Goal: Ask a question

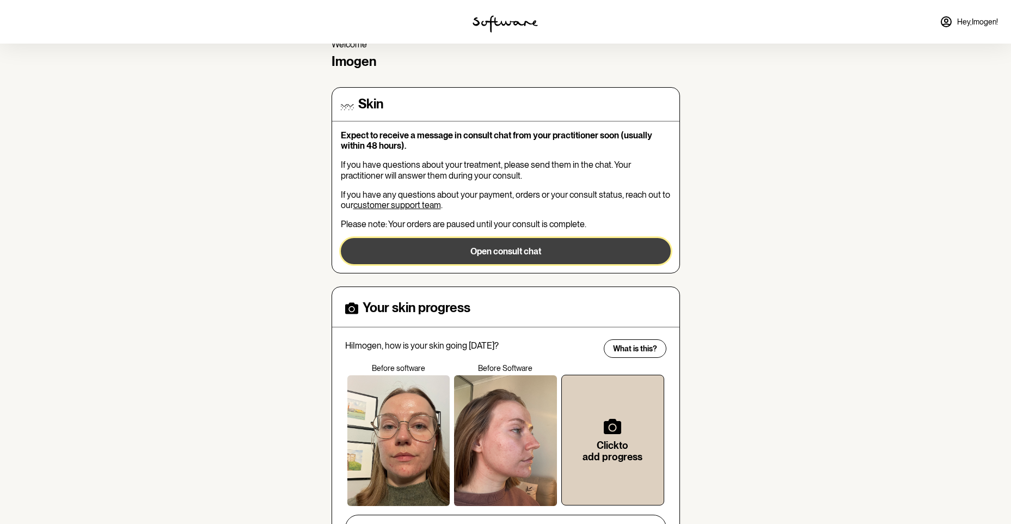
click at [562, 248] on button "Open consult chat" at bounding box center [506, 251] width 330 height 26
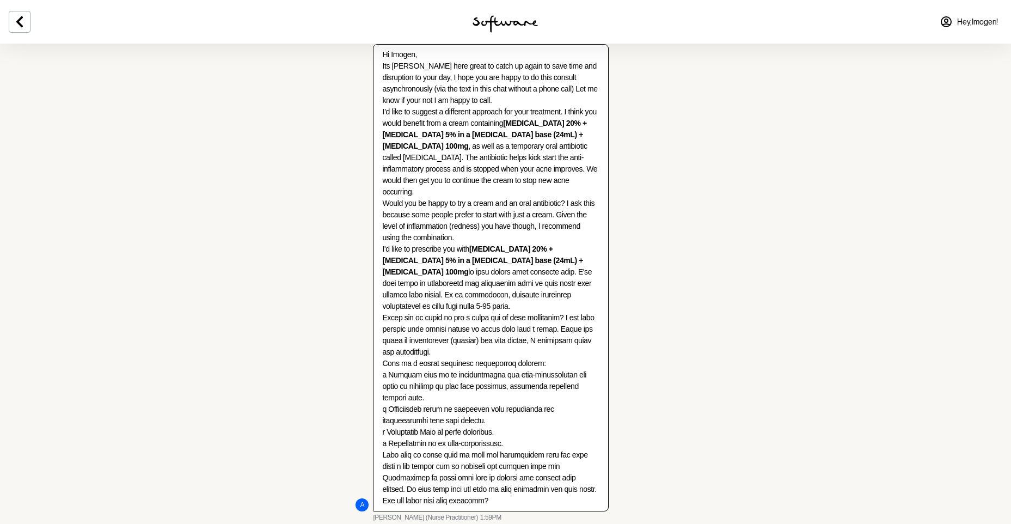
scroll to position [381, 0]
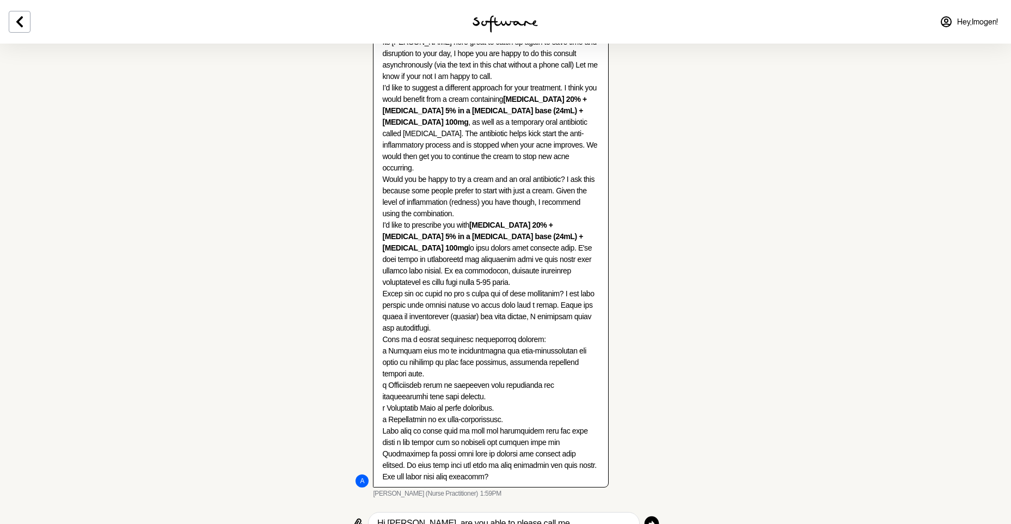
type textarea "Hi [PERSON_NAME], are you able to please call me"
click at [658, 514] on icon "button" at bounding box center [651, 522] width 17 height 17
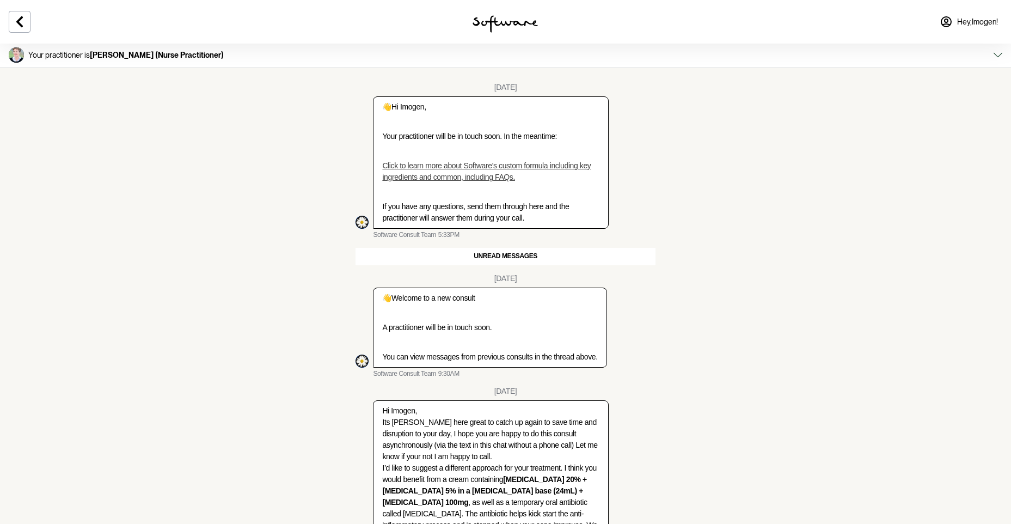
scroll to position [0, 0]
click at [16, 25] on icon at bounding box center [19, 21] width 13 height 13
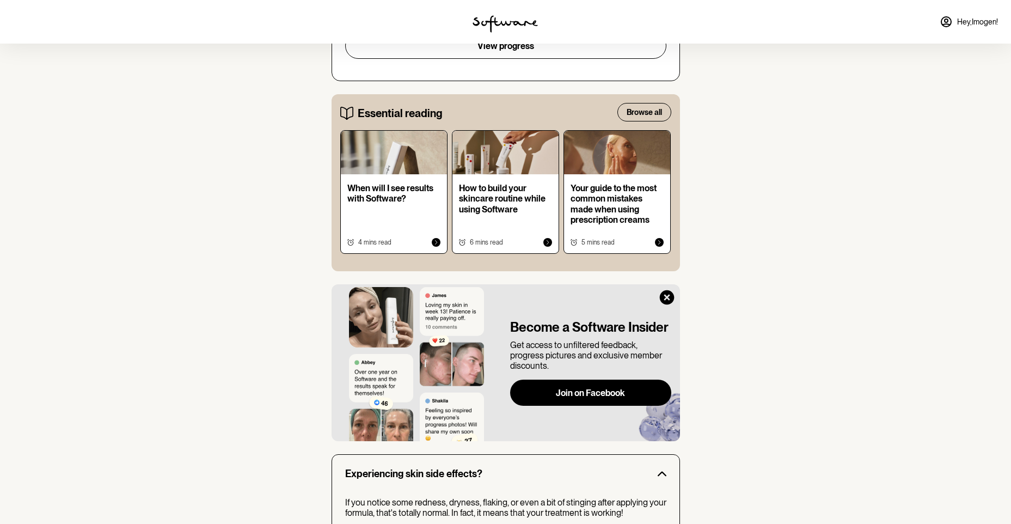
scroll to position [544, 0]
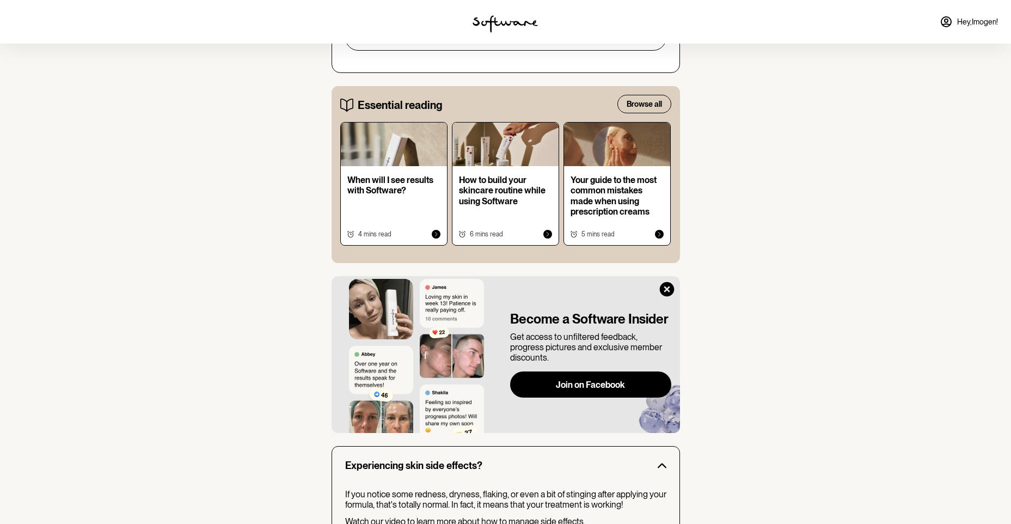
click at [659, 237] on div at bounding box center [659, 234] width 9 height 9
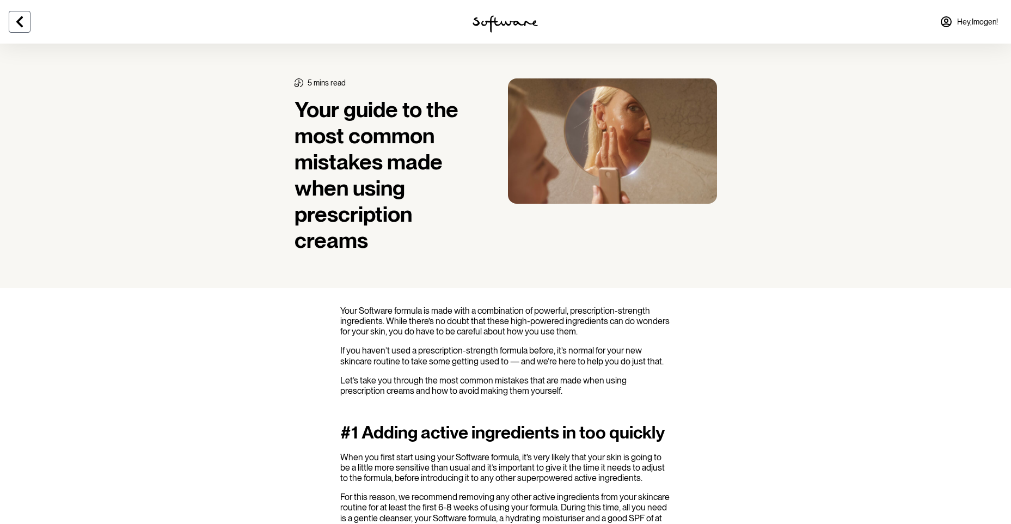
click at [17, 26] on icon at bounding box center [19, 21] width 13 height 13
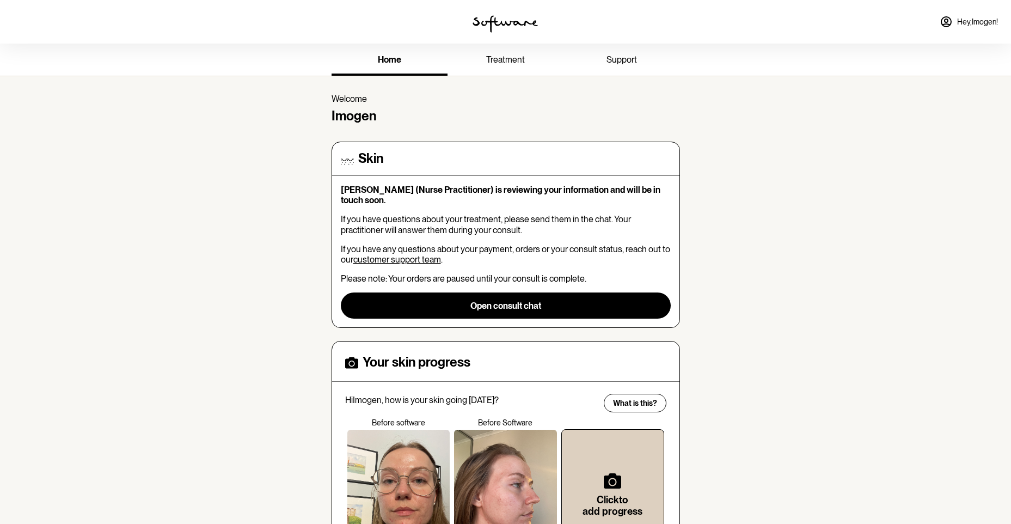
click at [488, 56] on span "treatment" at bounding box center [505, 59] width 39 height 10
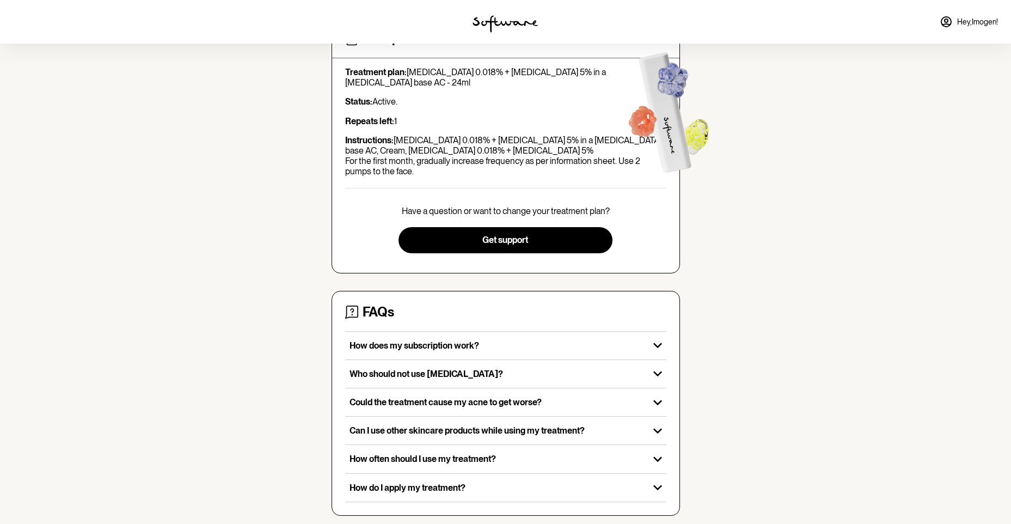
scroll to position [85, 0]
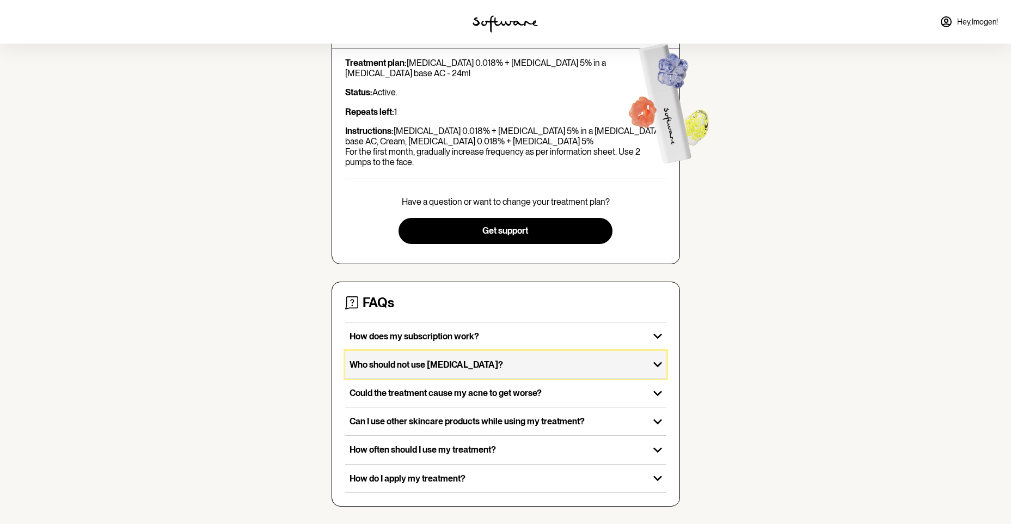
click at [398, 369] on p "Who should not use [MEDICAL_DATA]?" at bounding box center [497, 364] width 295 height 10
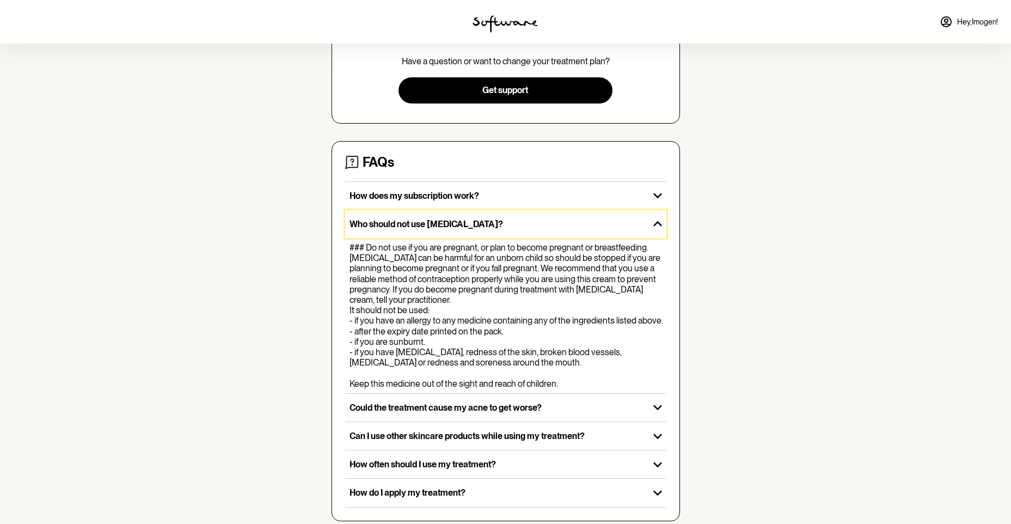
scroll to position [241, 0]
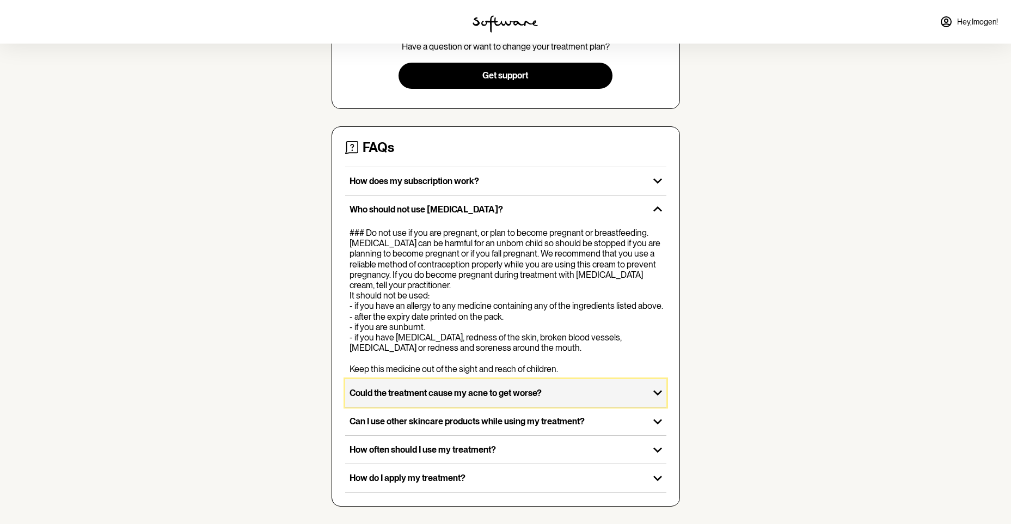
click at [661, 395] on icon "button" at bounding box center [657, 392] width 17 height 17
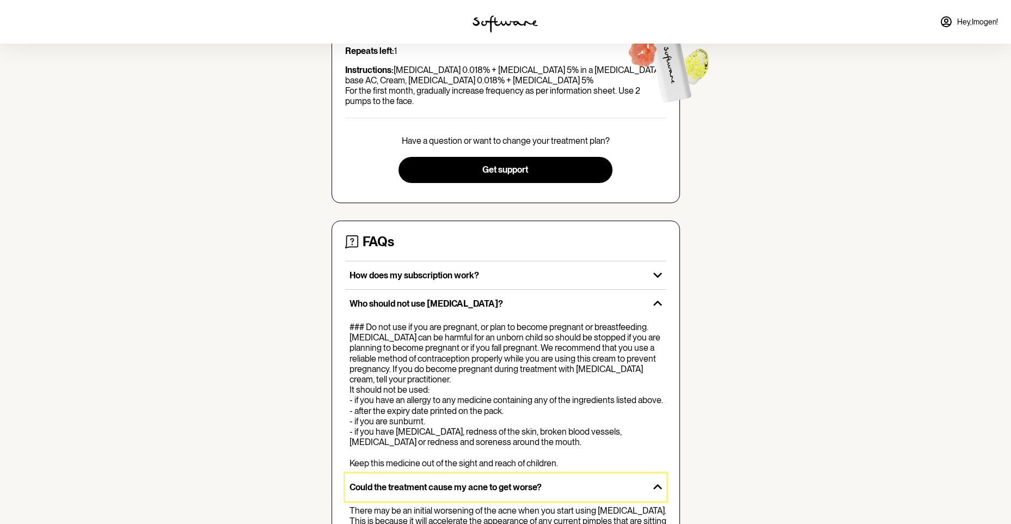
scroll to position [0, 0]
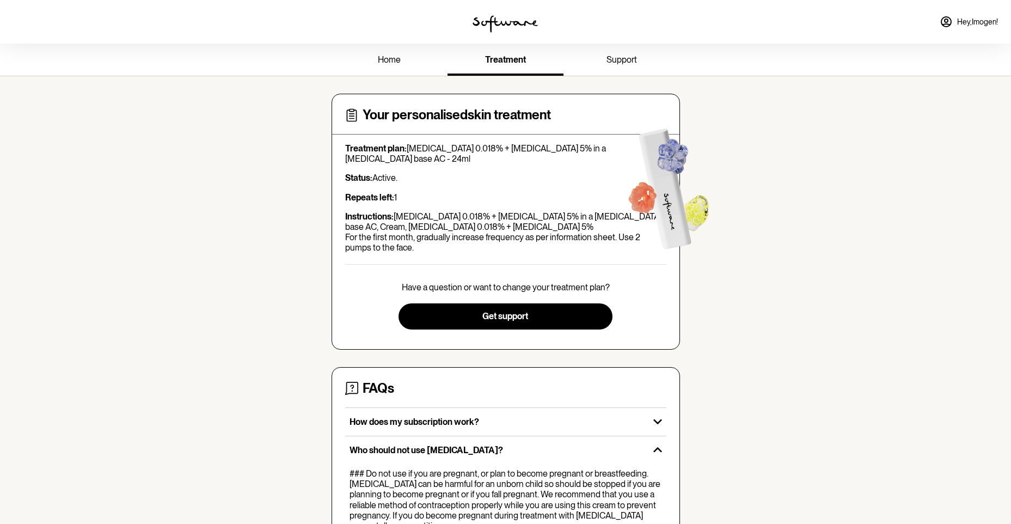
click at [616, 53] on link "support" at bounding box center [621, 61] width 116 height 30
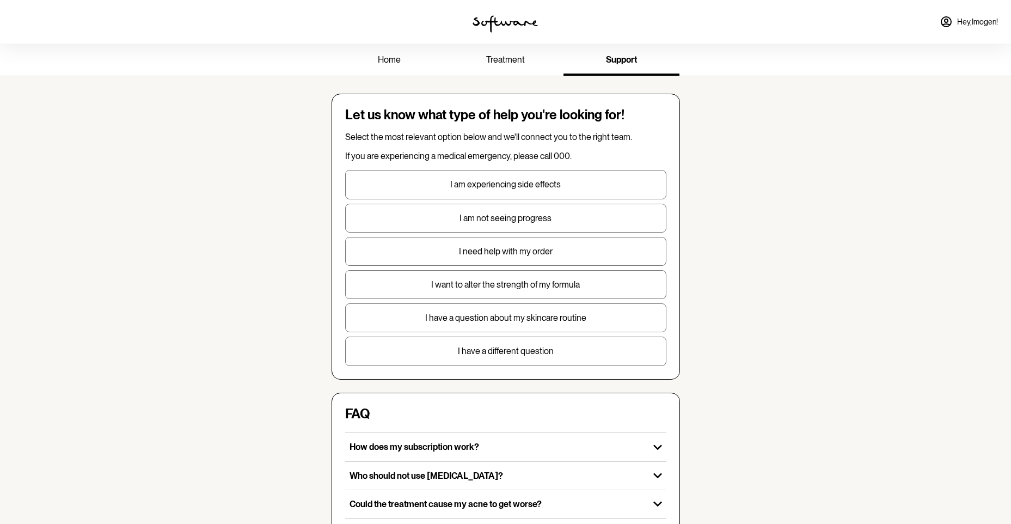
click at [389, 64] on p "home" at bounding box center [389, 59] width 23 height 10
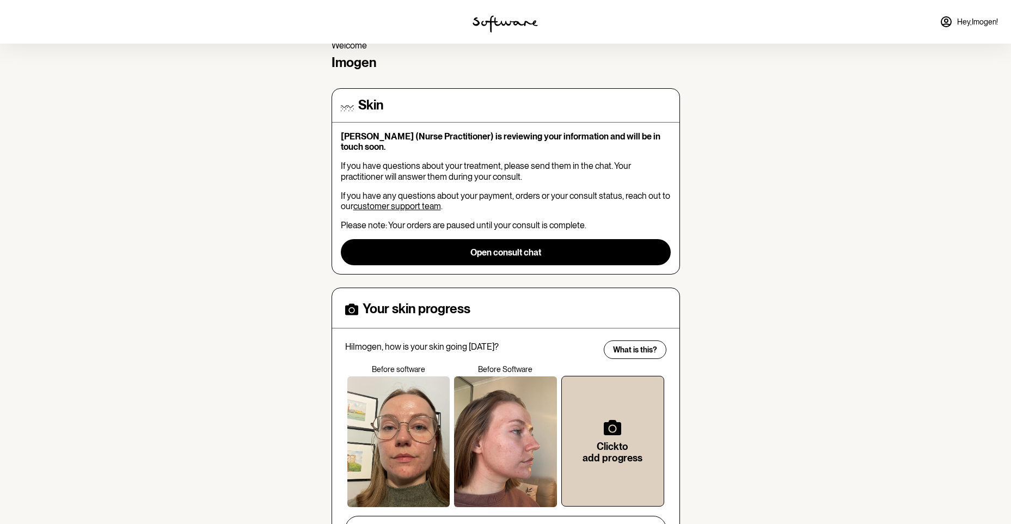
scroll to position [109, 0]
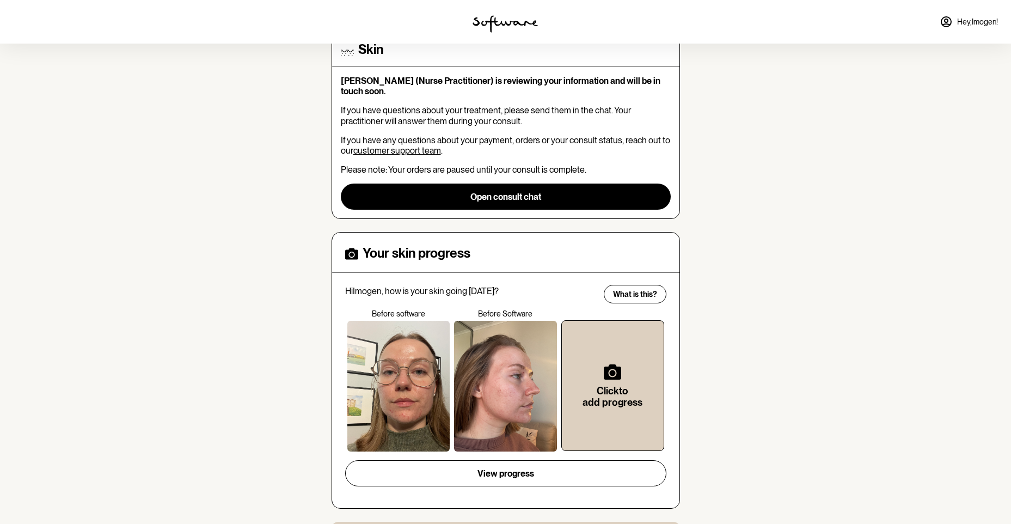
click at [400, 363] on div at bounding box center [398, 386] width 103 height 131
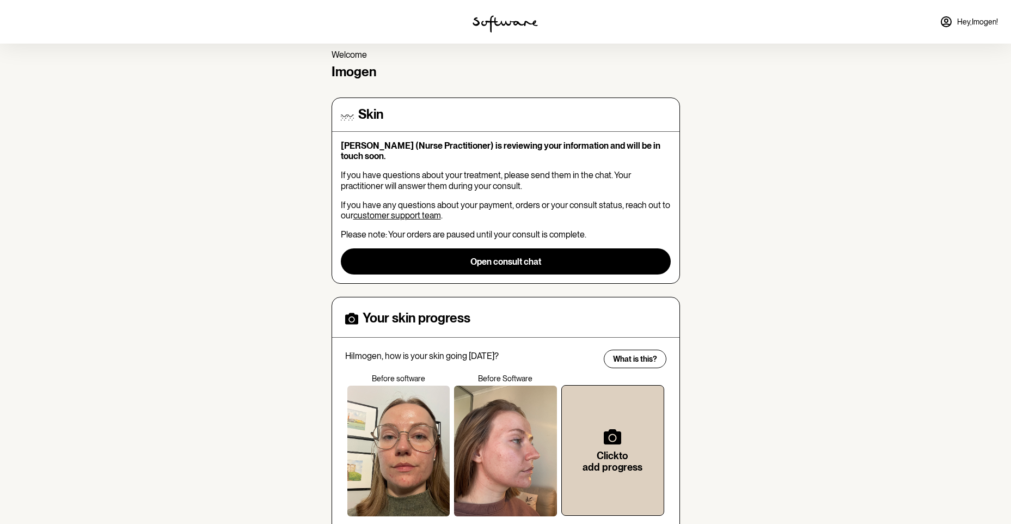
scroll to position [0, 0]
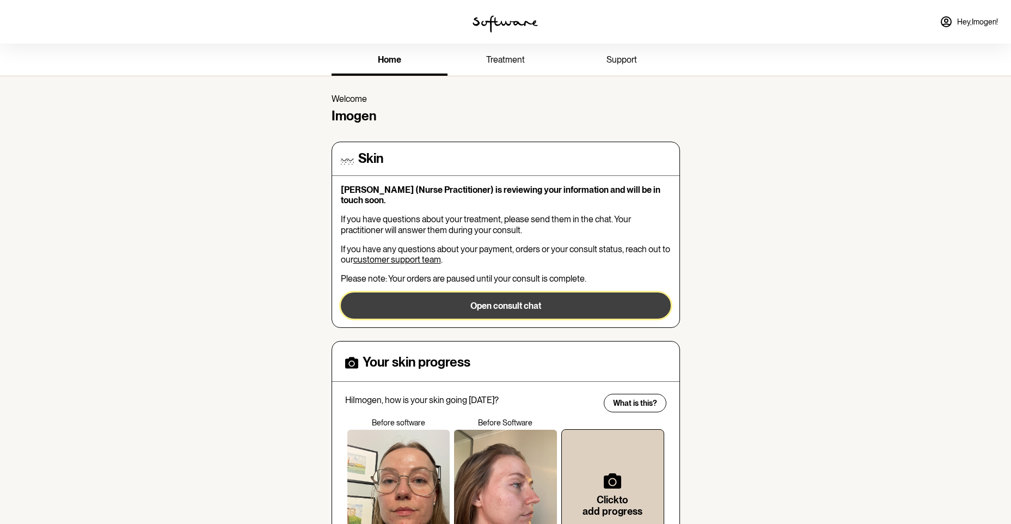
click at [495, 302] on button "Open consult chat" at bounding box center [506, 305] width 330 height 26
